Goal: Information Seeking & Learning: Find specific fact

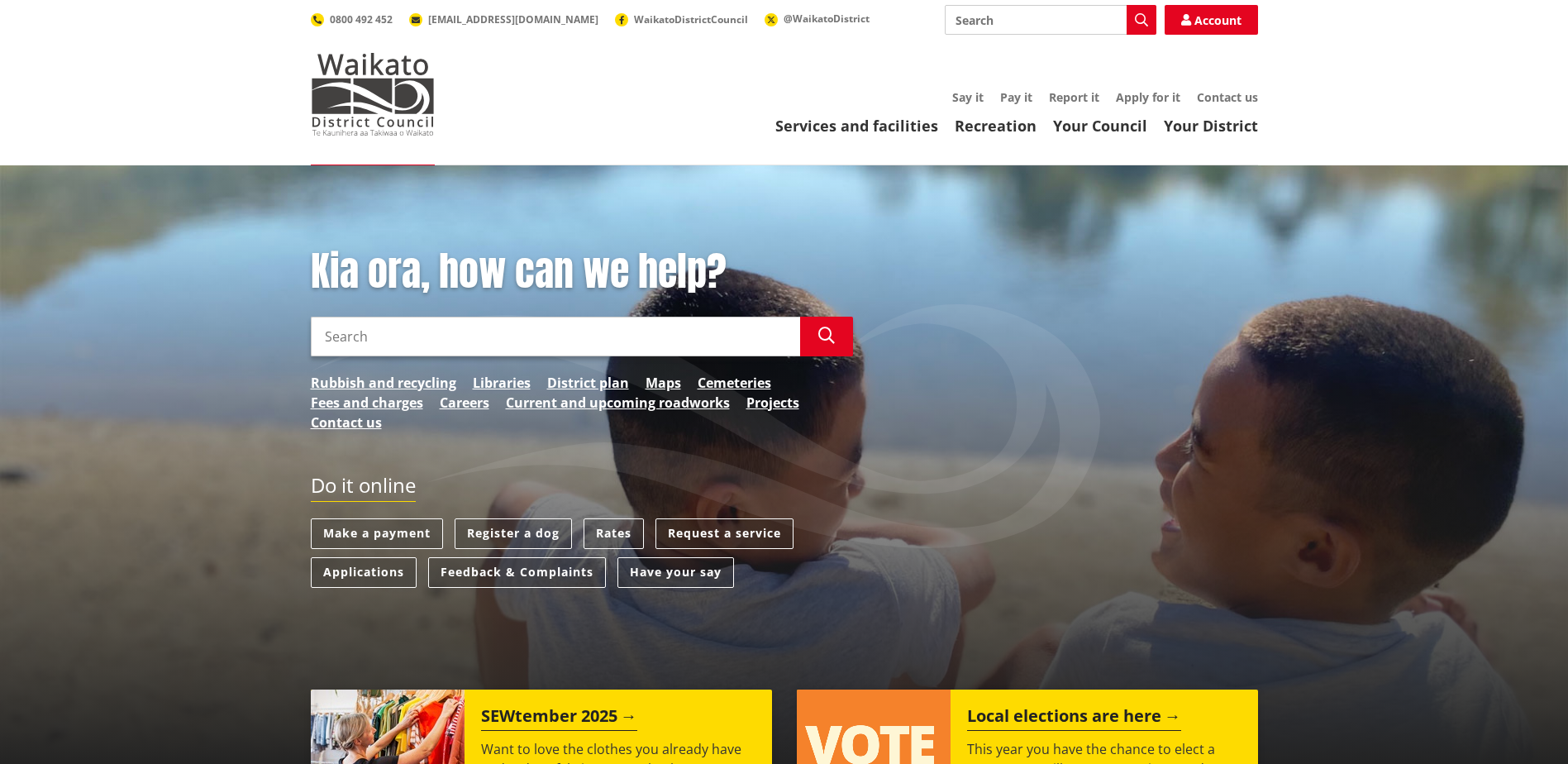
click at [1038, 16] on input "Search" at bounding box center [1050, 20] width 212 height 30
type input "rates rebate"
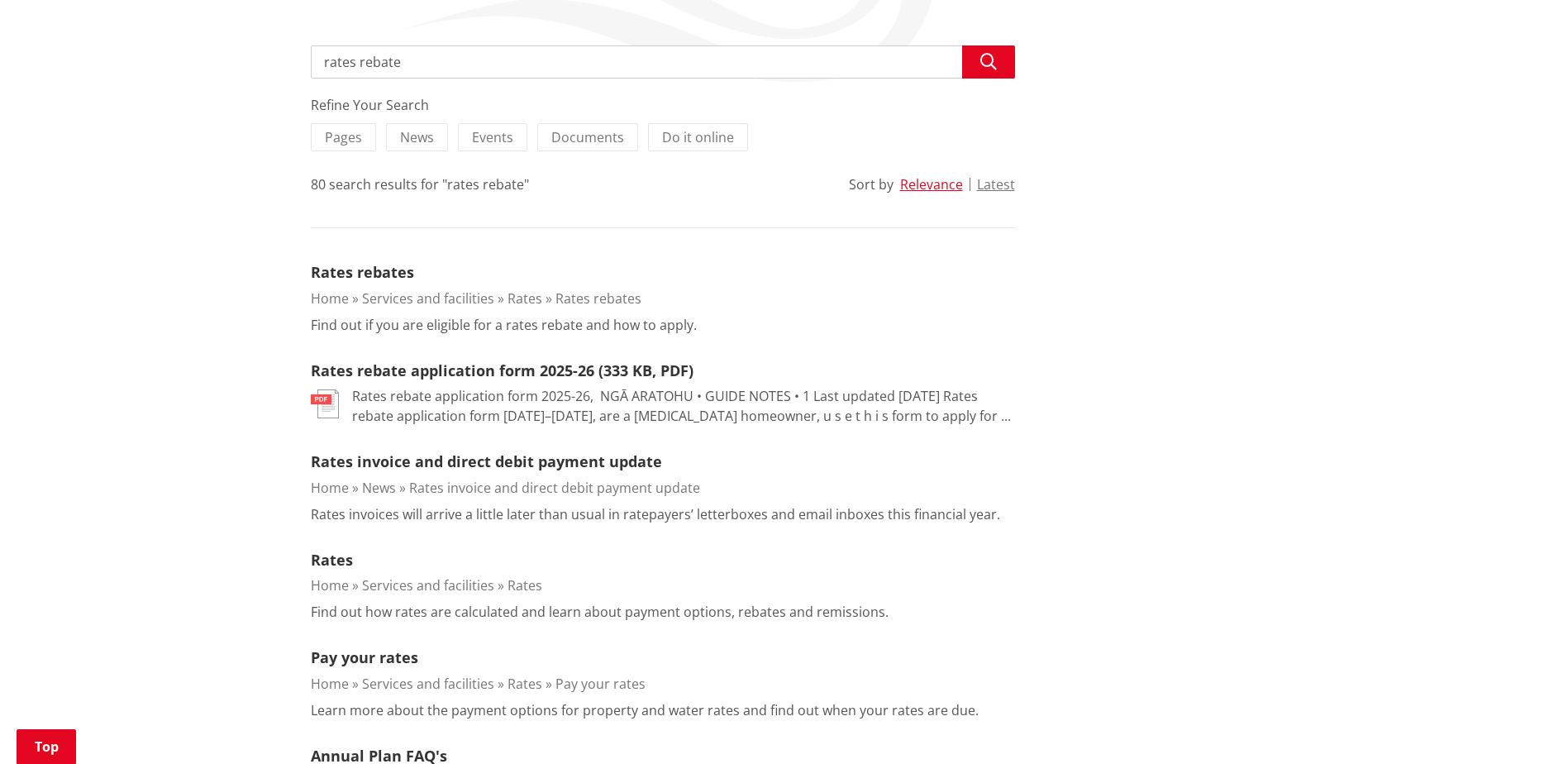
scroll to position [248, 0]
